Goal: Information Seeking & Learning: Learn about a topic

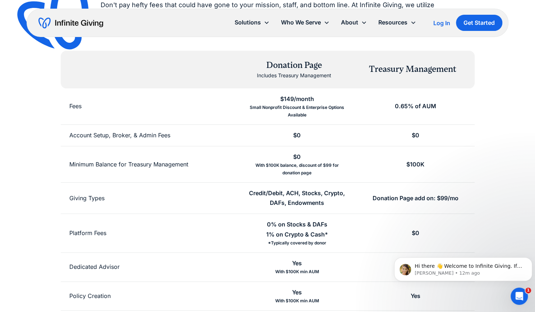
scroll to position [108, 0]
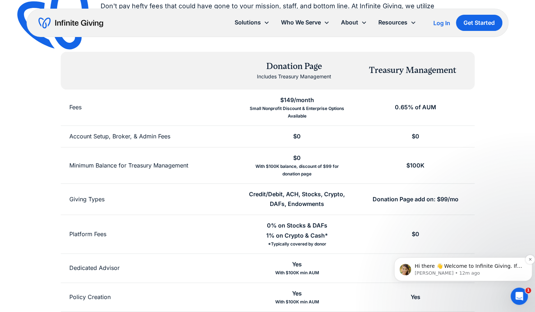
click at [468, 266] on p "Hi there 👋 Welcome to Infinite Giving. If you have any questions, just reply to…" at bounding box center [469, 266] width 109 height 7
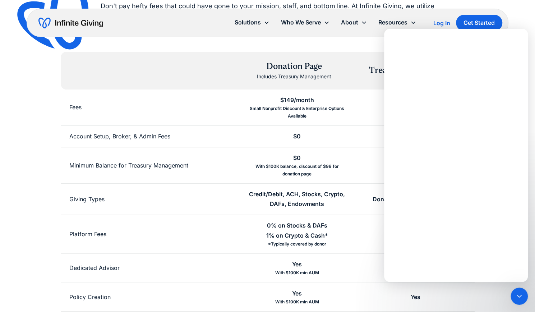
scroll to position [0, 0]
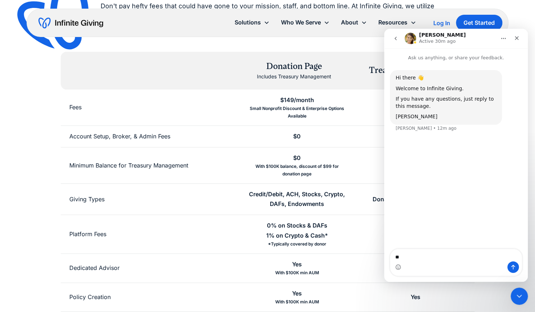
type textarea "***"
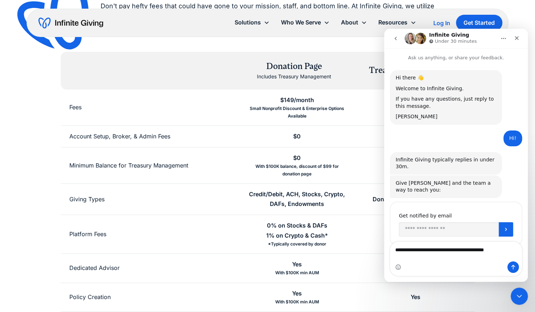
scroll to position [13, 0]
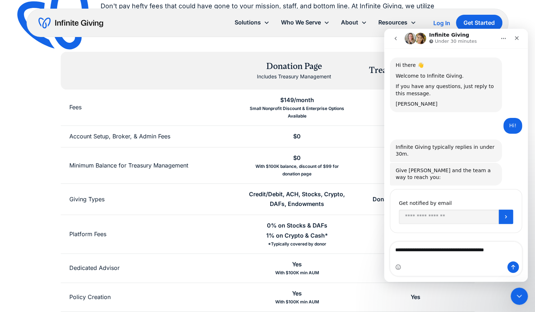
type textarea "**********"
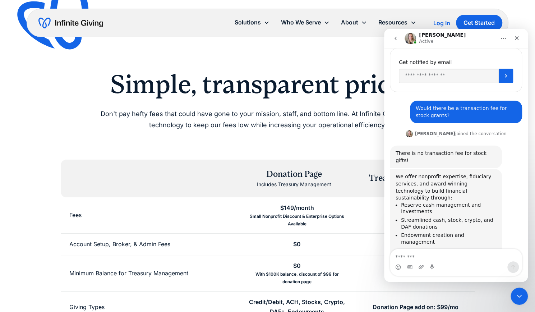
scroll to position [158, 0]
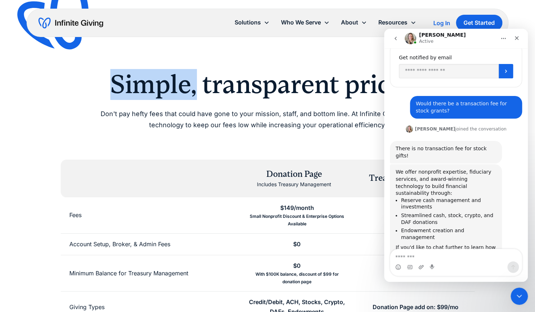
drag, startPoint x: 121, startPoint y: 84, endPoint x: 195, endPoint y: 89, distance: 74.9
click at [195, 89] on h2 "Simple, transparent pricing" at bounding box center [268, 84] width 368 height 31
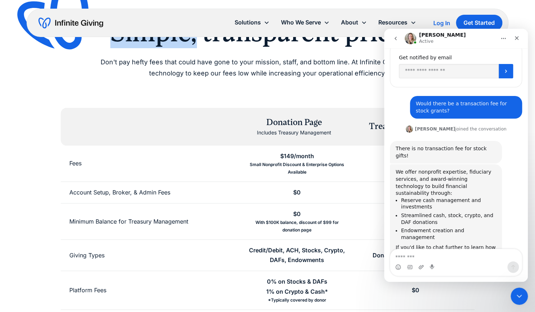
scroll to position [72, 0]
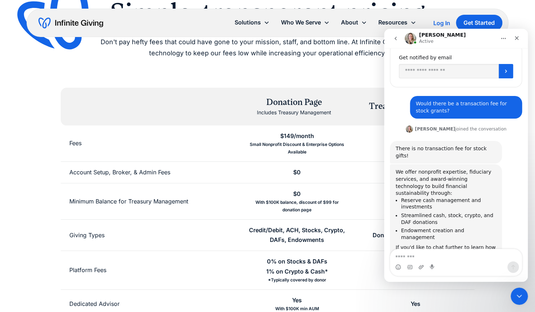
click at [319, 83] on div "Simple, transparent pricing Don't pay hefty fees that could have gone to your m…" at bounding box center [267, 201] width 481 height 409
click at [408, 254] on textarea "Message…" at bounding box center [456, 255] width 132 height 12
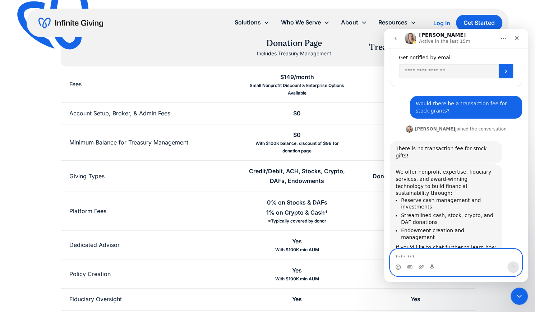
scroll to position [144, 0]
